Goal: Task Accomplishment & Management: Complete application form

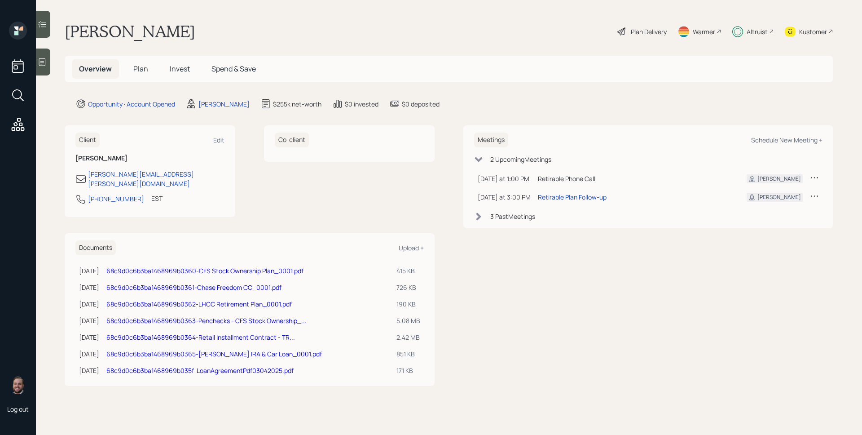
click at [141, 68] on span "Plan" at bounding box center [140, 69] width 15 height 10
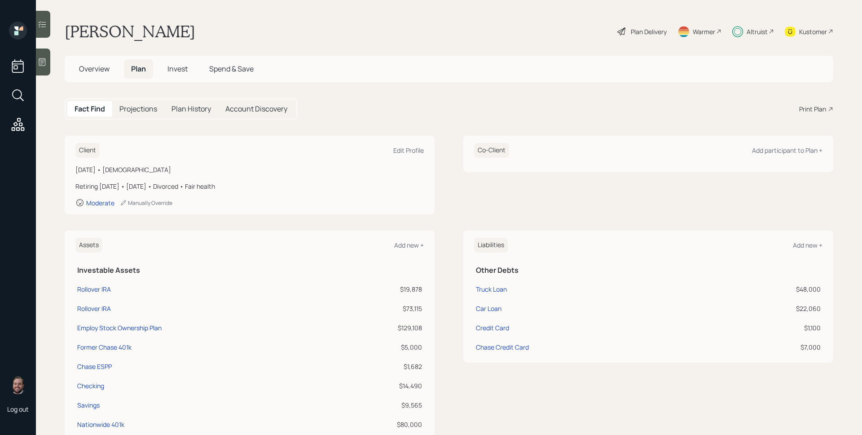
click at [90, 68] on span "Overview" at bounding box center [94, 69] width 31 height 10
